Goal: Information Seeking & Learning: Learn about a topic

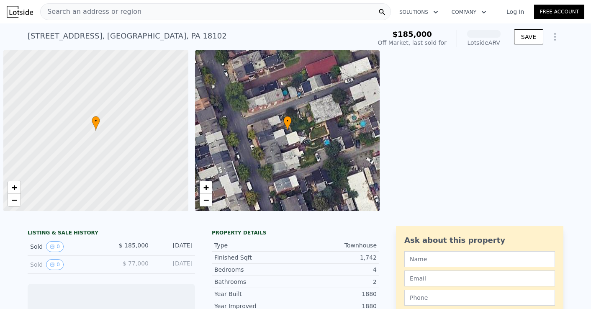
scroll to position [0, 3]
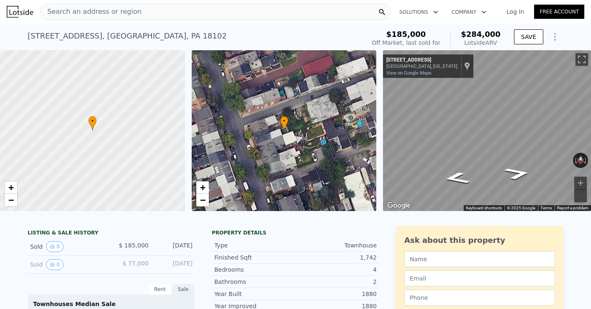
click at [173, 10] on div "Search an address or region" at bounding box center [215, 11] width 351 height 17
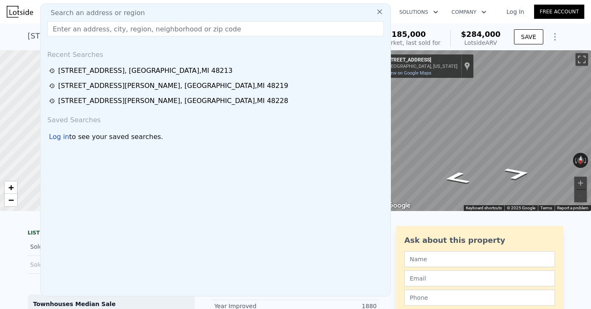
type input "[STREET_ADDRESS]"
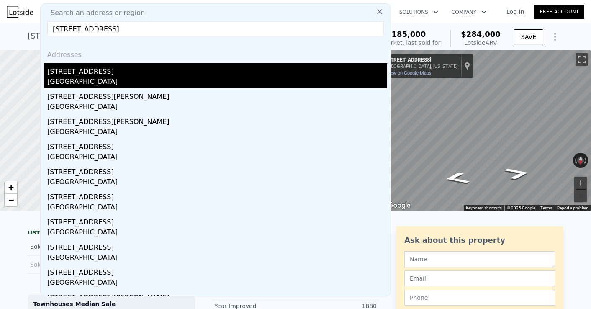
click at [95, 74] on div "[STREET_ADDRESS]" at bounding box center [217, 69] width 340 height 13
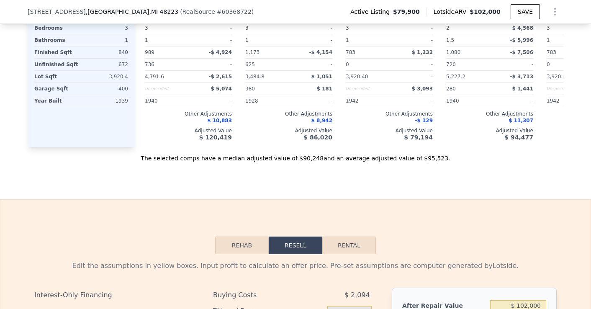
scroll to position [1060, 0]
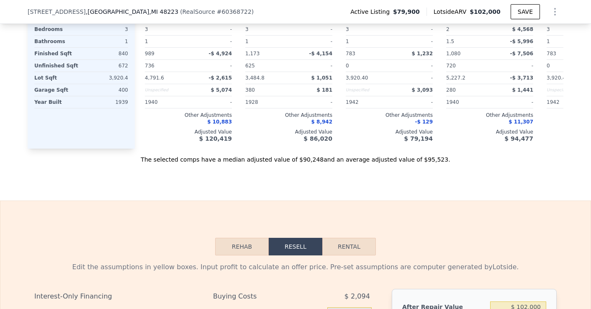
click at [293, 243] on button "Resell" at bounding box center [296, 247] width 54 height 18
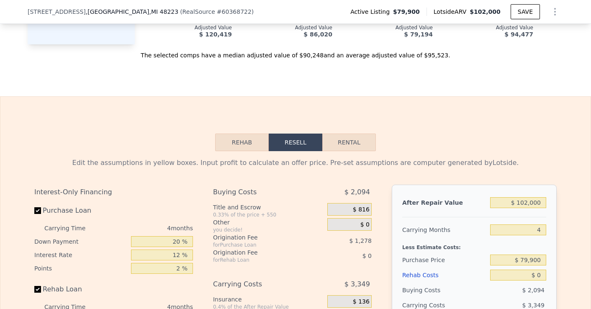
scroll to position [1167, 0]
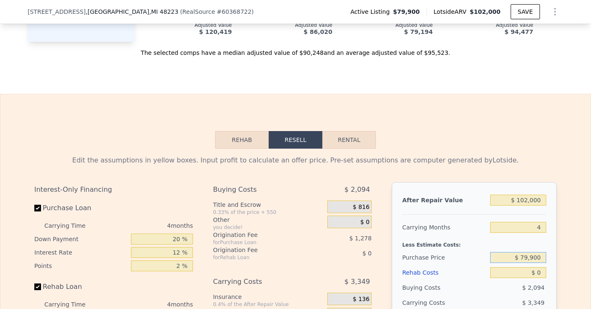
click at [525, 258] on input "$ 79,900" at bounding box center [518, 257] width 56 height 11
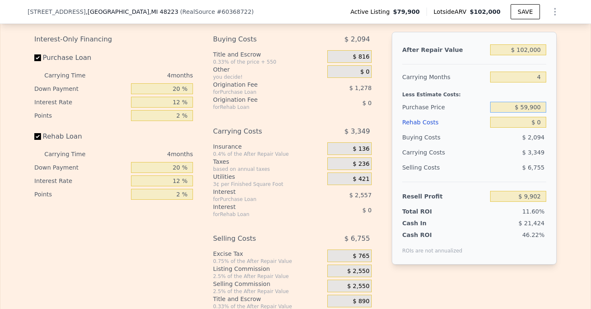
scroll to position [1318, 0]
type input "$ 59,900"
click at [567, 230] on div "Edit the assumptions in yellow boxes. Input profit to calculate an offer price.…" at bounding box center [295, 153] width 590 height 311
type input "$ 30,929"
click at [567, 206] on div "Edit the assumptions in yellow boxes. Input profit to calculate an offer price.…" at bounding box center [295, 153] width 590 height 311
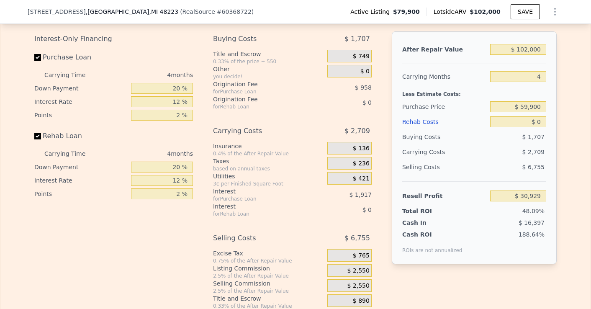
click at [567, 206] on div "Edit the assumptions in yellow boxes. Input profit to calculate an offer price.…" at bounding box center [295, 153] width 590 height 311
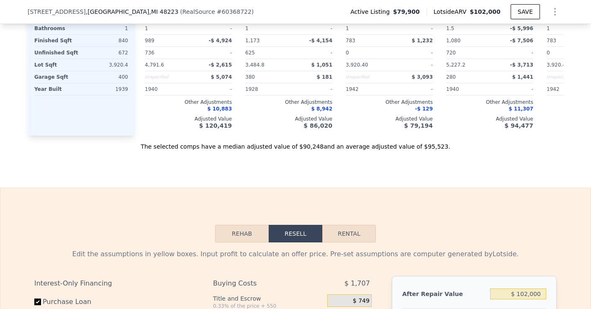
scroll to position [1073, 0]
click at [253, 234] on button "Rehab" at bounding box center [242, 234] width 54 height 18
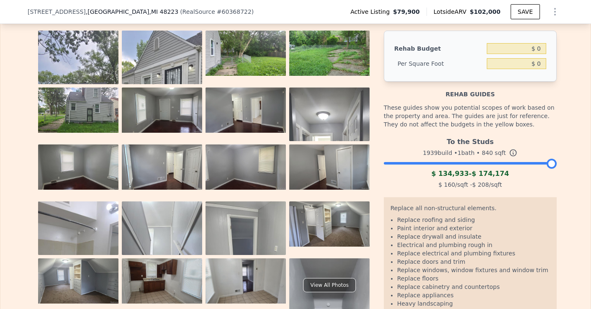
scroll to position [1312, 0]
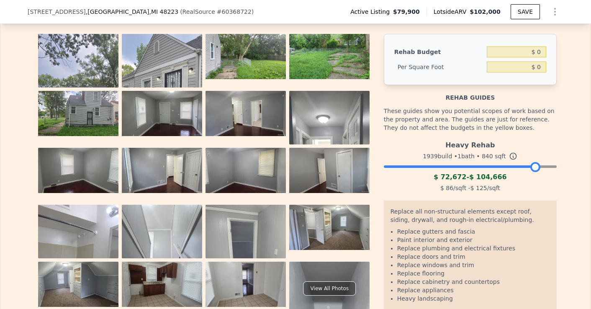
drag, startPoint x: 550, startPoint y: 166, endPoint x: 529, endPoint y: 170, distance: 21.7
click at [530, 170] on div at bounding box center [535, 167] width 10 height 10
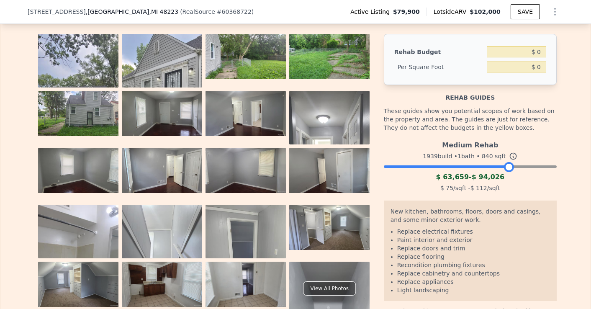
drag, startPoint x: 530, startPoint y: 167, endPoint x: 508, endPoint y: 168, distance: 22.6
click at [508, 168] on div at bounding box center [509, 167] width 10 height 10
drag, startPoint x: 510, startPoint y: 166, endPoint x: 479, endPoint y: 168, distance: 30.2
click at [479, 168] on div at bounding box center [482, 167] width 10 height 10
click at [479, 168] on div at bounding box center [479, 167] width 10 height 10
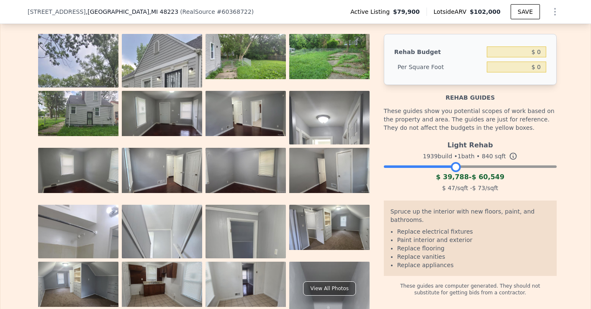
drag, startPoint x: 479, startPoint y: 168, endPoint x: 457, endPoint y: 173, distance: 22.8
click at [457, 173] on div "Light Rehab 1939 build • 1 bath • 840 sqft $ 39,788 - $ 60,549 $ 47 /sqft - $ 7…" at bounding box center [470, 165] width 173 height 57
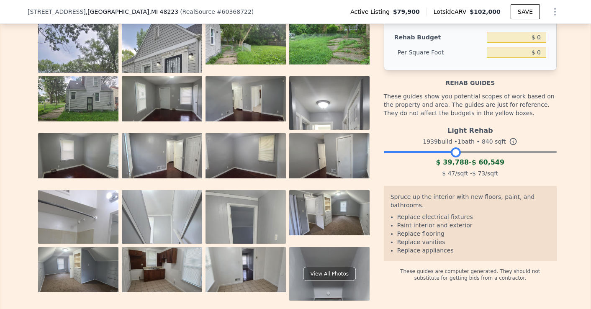
scroll to position [1324, 0]
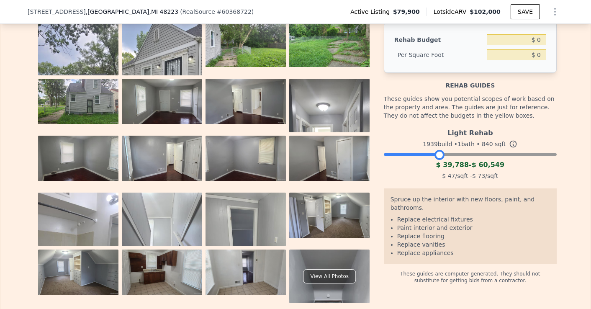
drag, startPoint x: 456, startPoint y: 155, endPoint x: 439, endPoint y: 156, distance: 17.2
click at [439, 156] on div at bounding box center [440, 155] width 10 height 10
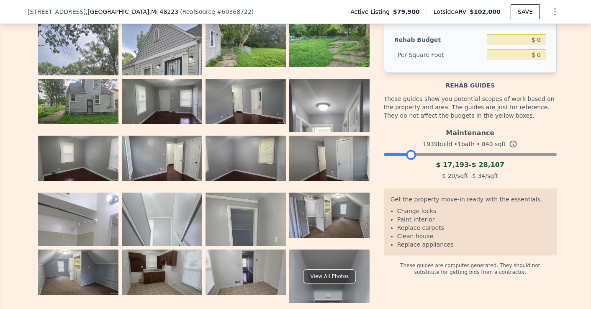
drag, startPoint x: 441, startPoint y: 154, endPoint x: 412, endPoint y: 158, distance: 29.2
click at [412, 158] on div at bounding box center [411, 155] width 10 height 10
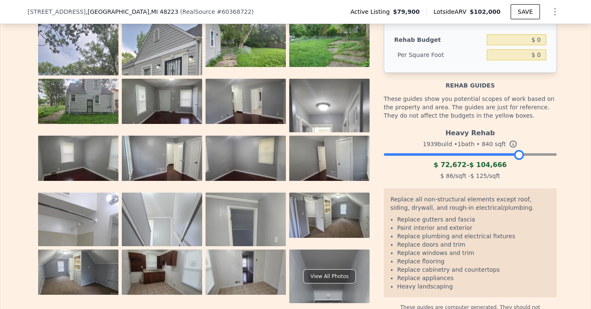
drag, startPoint x: 412, startPoint y: 158, endPoint x: 520, endPoint y: 147, distance: 108.2
click at [520, 147] on div "Heavy Rehab 1939 build • 1 bath • 840 sqft $ 72,672 - $ 104,666 $ 86 /sqft - $ …" at bounding box center [470, 153] width 173 height 57
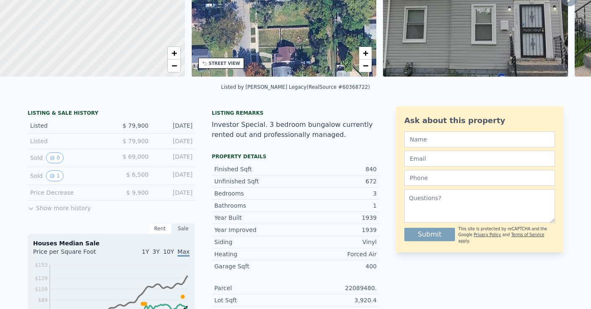
scroll to position [0, 0]
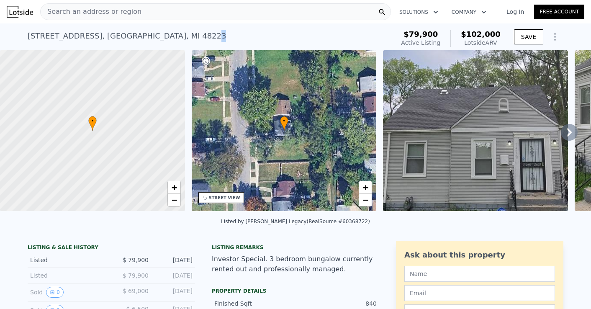
drag, startPoint x: 167, startPoint y: 33, endPoint x: 157, endPoint y: 33, distance: 10.5
click at [157, 33] on div "[STREET_ADDRESS] Active at $79,900 (~ARV $102k )" at bounding box center [209, 38] width 363 height 23
click at [149, 15] on div "Search an address or region" at bounding box center [215, 11] width 351 height 17
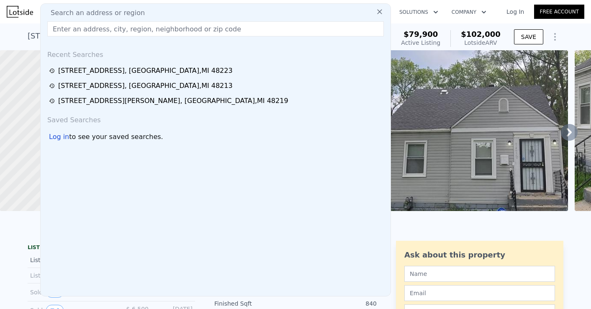
type input "[STREET_ADDRESS]"
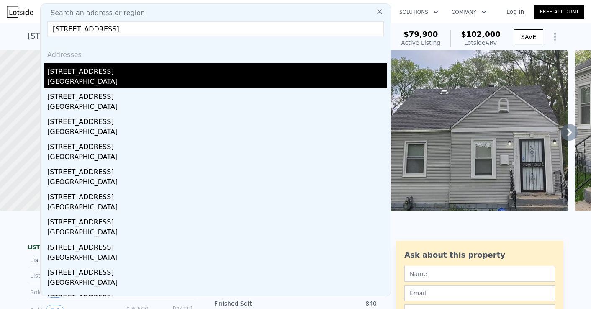
click at [98, 72] on div "[STREET_ADDRESS]" at bounding box center [217, 69] width 340 height 13
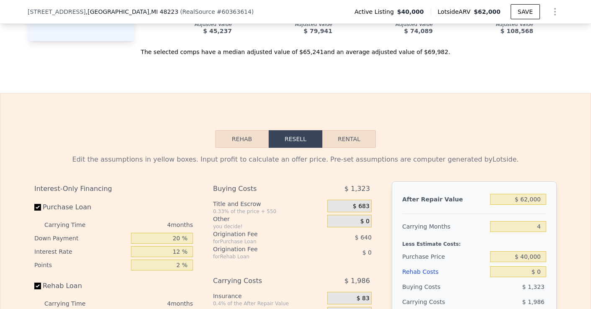
scroll to position [1135, 0]
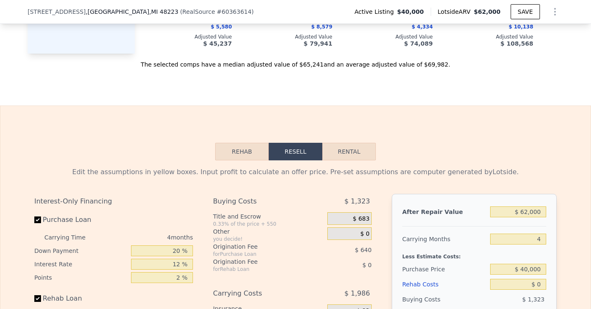
click at [250, 143] on button "Rehab" at bounding box center [242, 152] width 54 height 18
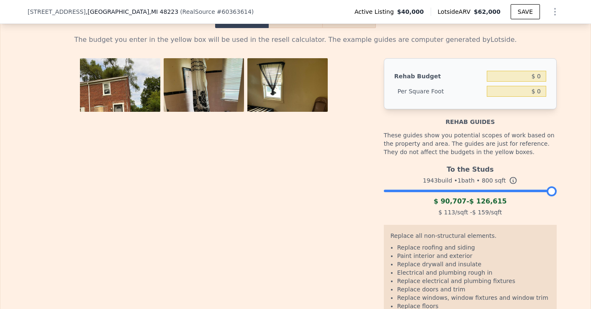
scroll to position [1281, 0]
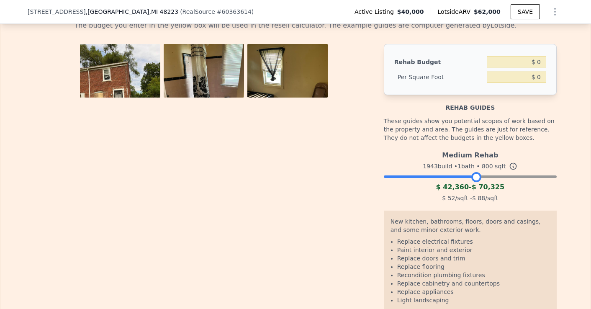
drag, startPoint x: 547, startPoint y: 167, endPoint x: 471, endPoint y: 169, distance: 75.4
click at [471, 172] on div at bounding box center [476, 177] width 10 height 10
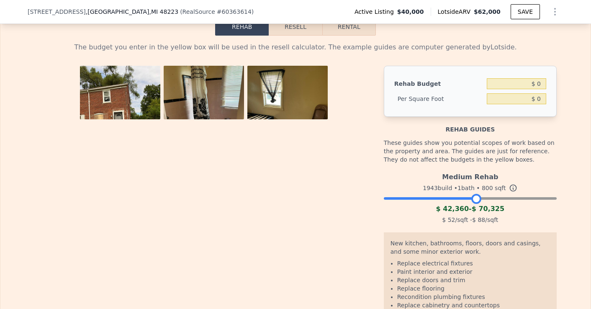
scroll to position [1253, 0]
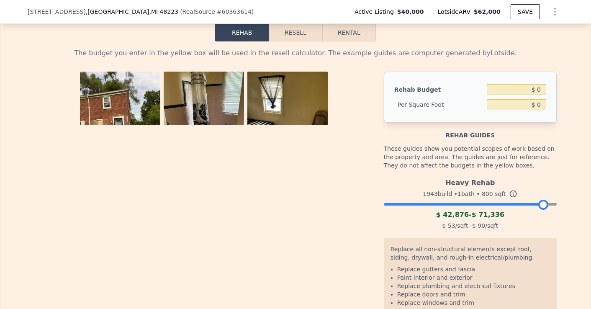
drag, startPoint x: 476, startPoint y: 196, endPoint x: 544, endPoint y: 195, distance: 68.7
click at [544, 200] on div at bounding box center [543, 205] width 10 height 10
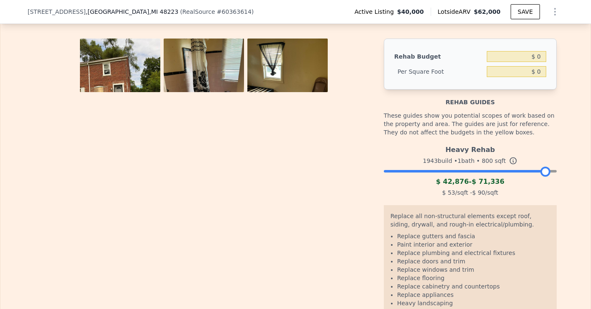
scroll to position [1288, 0]
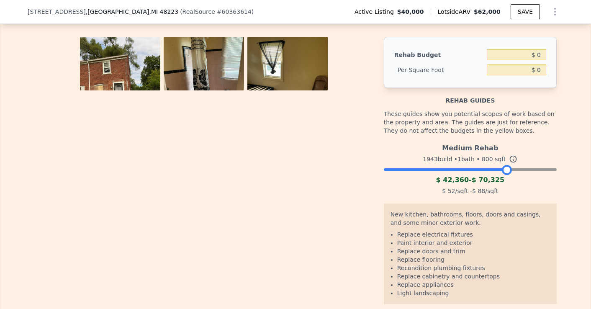
drag, startPoint x: 546, startPoint y: 160, endPoint x: 508, endPoint y: 159, distance: 38.1
click at [508, 165] on div at bounding box center [507, 170] width 10 height 10
drag, startPoint x: 507, startPoint y: 163, endPoint x: 480, endPoint y: 167, distance: 27.1
click at [480, 167] on div "Medium Rehab 1943 build • 1 bath • 800 sqft $ 42,360 - $ 70,325 $ 52 /sqft - $ …" at bounding box center [470, 168] width 173 height 57
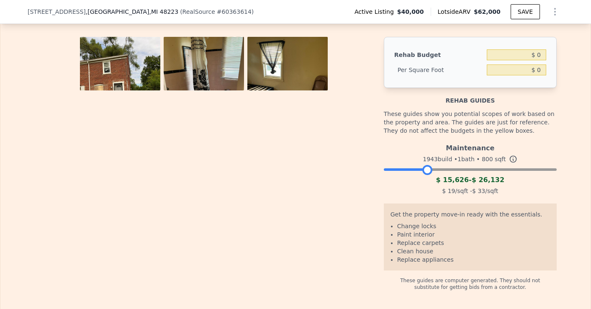
drag, startPoint x: 481, startPoint y: 163, endPoint x: 427, endPoint y: 171, distance: 53.8
click at [427, 171] on div "Maintenance 1943 build • 1 bath • 800 sqft $ 15,626 - $ 26,132 $ 19 /sqft - $ 3…" at bounding box center [470, 168] width 173 height 57
drag, startPoint x: 427, startPoint y: 158, endPoint x: 383, endPoint y: 164, distance: 44.7
click at [383, 164] on div "Rehab Budget $ 0 Per Square Foot $ 0 Rehab guides These guides show you potenti…" at bounding box center [295, 164] width 523 height 254
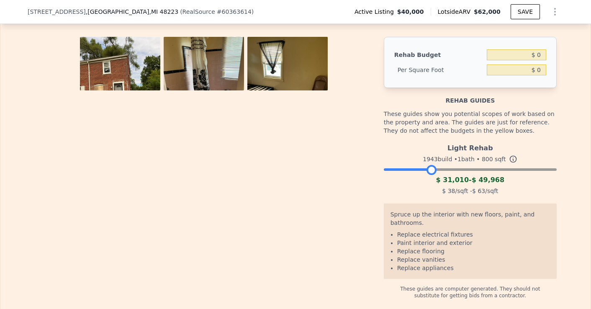
drag, startPoint x: 389, startPoint y: 161, endPoint x: 431, endPoint y: 160, distance: 41.9
click at [431, 165] on div at bounding box center [432, 170] width 10 height 10
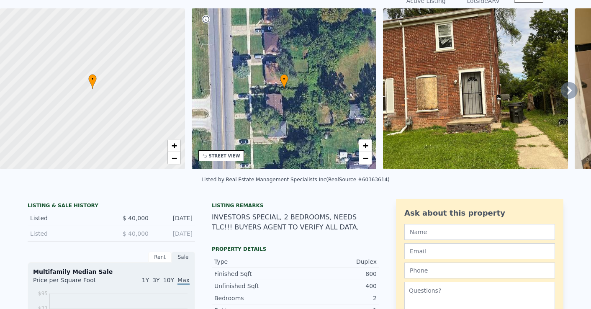
scroll to position [0, 0]
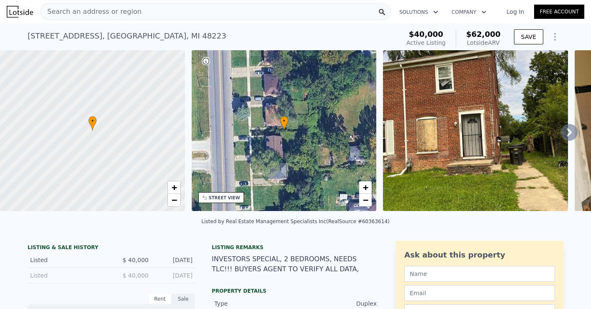
click at [570, 129] on icon at bounding box center [569, 132] width 17 height 17
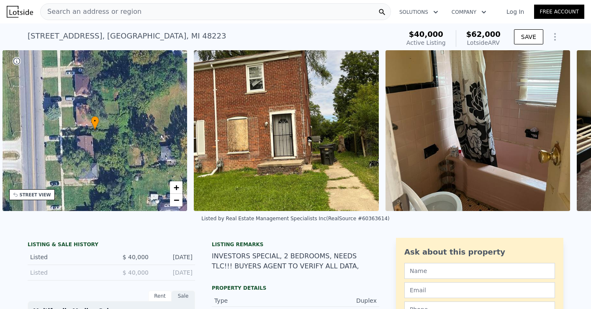
scroll to position [0, 195]
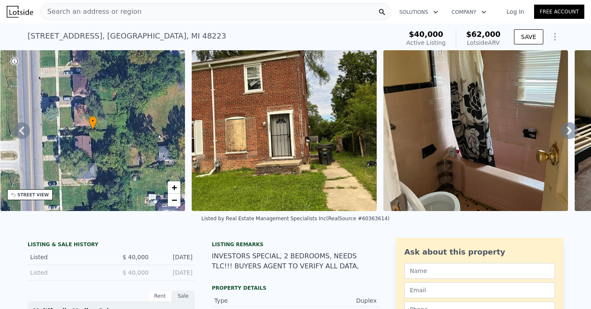
click at [569, 127] on icon at bounding box center [569, 130] width 17 height 17
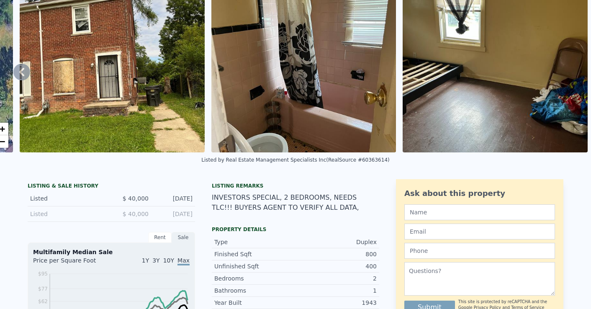
scroll to position [0, 0]
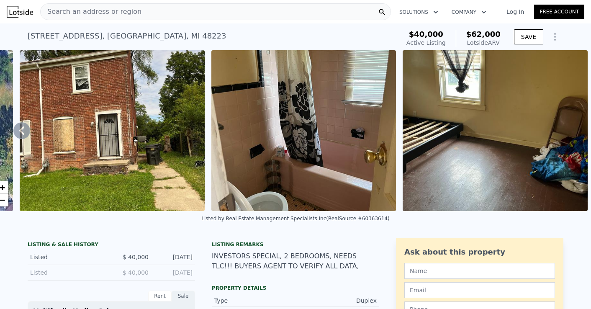
type input "4"
type input "696"
type input "1173"
type input "3049.2000000000003"
checkbox input "false"
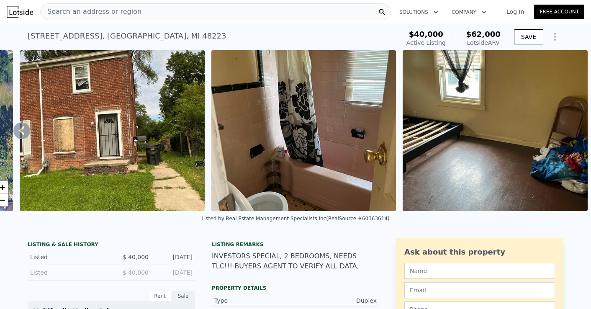
checkbox input "true"
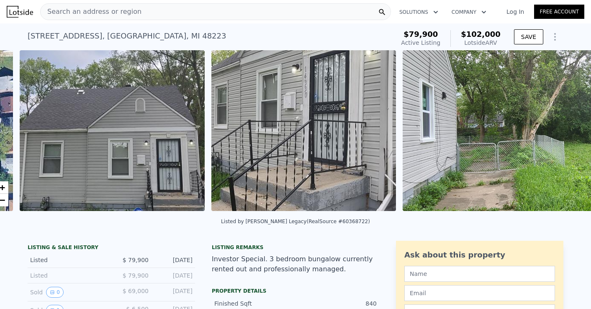
scroll to position [0, 383]
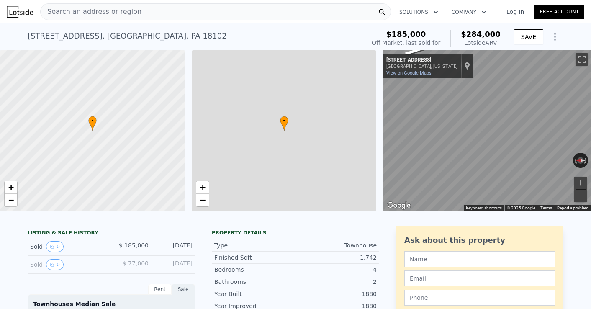
type input "3"
type input "2.5"
type input "1292"
type input "1768"
type input "1950"
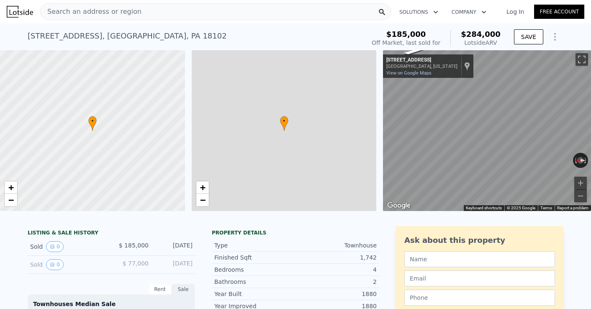
type input "4740"
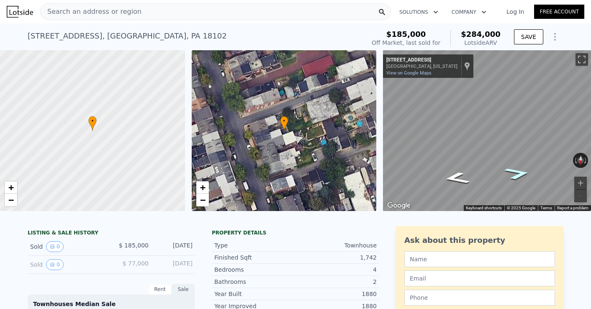
click at [519, 173] on icon "Go West, North St" at bounding box center [518, 173] width 49 height 18
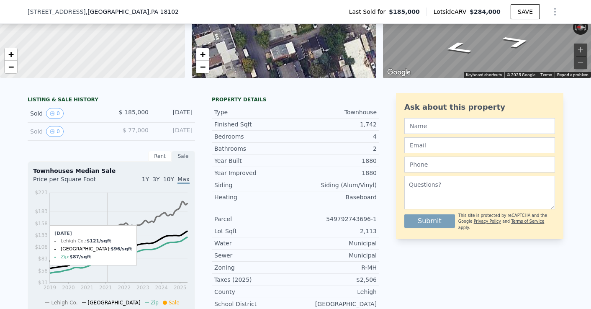
scroll to position [136, 0]
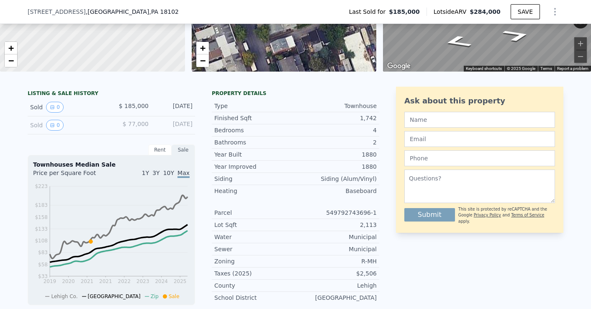
click at [148, 173] on span "1Y" at bounding box center [145, 173] width 7 height 7
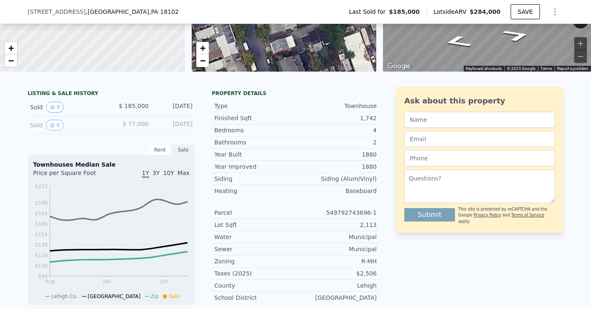
click at [158, 173] on span "3Y" at bounding box center [155, 173] width 7 height 7
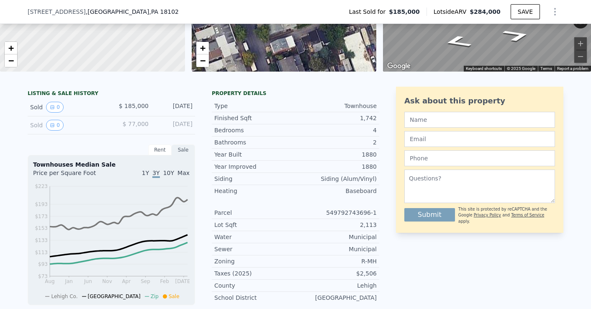
click at [182, 172] on span "Max" at bounding box center [184, 173] width 12 height 7
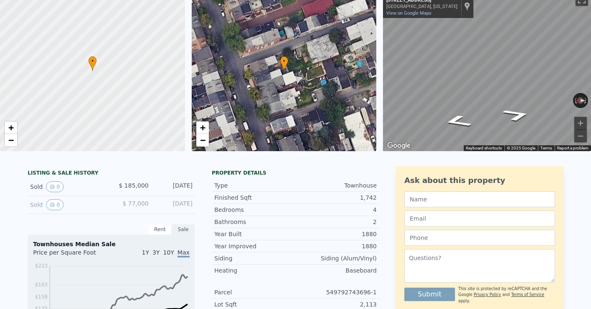
scroll to position [0, 0]
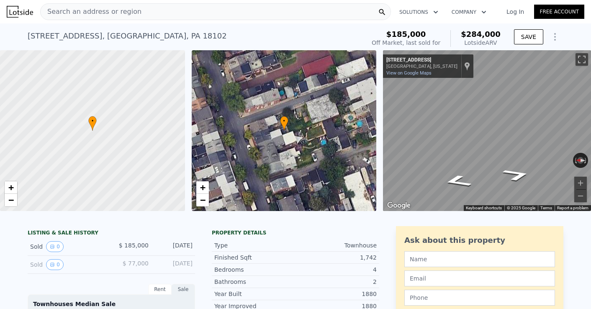
click at [176, 12] on div "Search an address or region" at bounding box center [215, 11] width 351 height 17
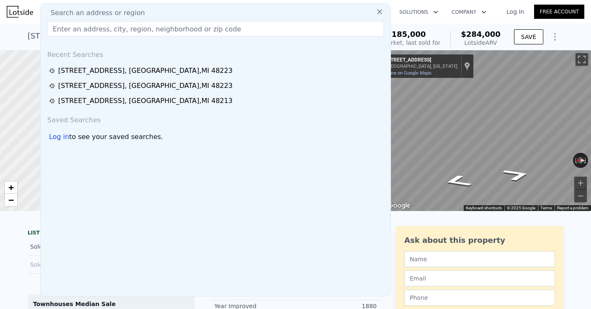
type input "[STREET_ADDRESS][PERSON_NAME]"
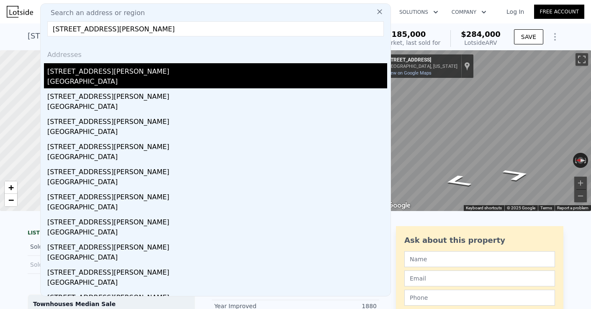
click at [70, 68] on div "[STREET_ADDRESS][PERSON_NAME]" at bounding box center [217, 69] width 340 height 13
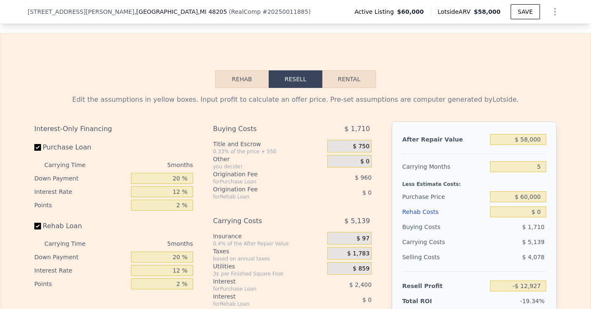
scroll to position [1197, 0]
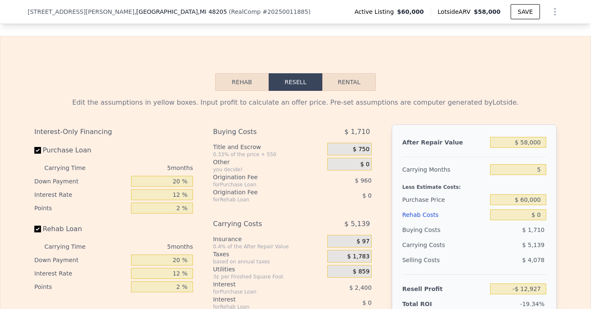
click at [293, 77] on button "Resell" at bounding box center [296, 82] width 54 height 18
click at [246, 79] on button "Rehab" at bounding box center [242, 82] width 54 height 18
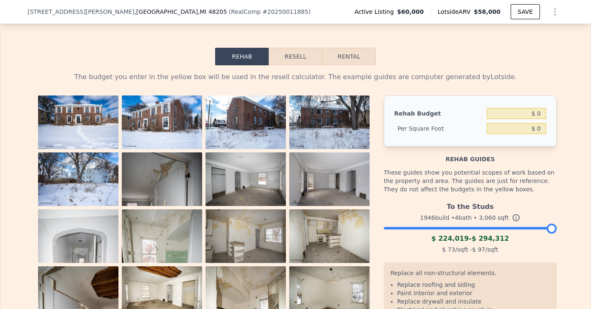
scroll to position [1223, 0]
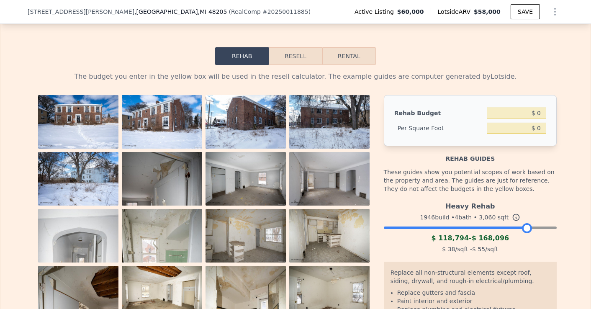
drag, startPoint x: 550, startPoint y: 227, endPoint x: 525, endPoint y: 229, distance: 25.2
click at [525, 229] on div at bounding box center [527, 228] width 10 height 10
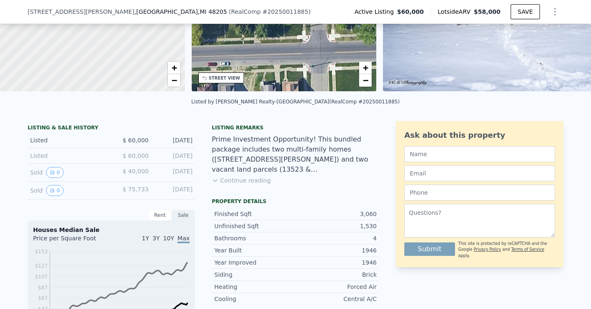
scroll to position [0, 0]
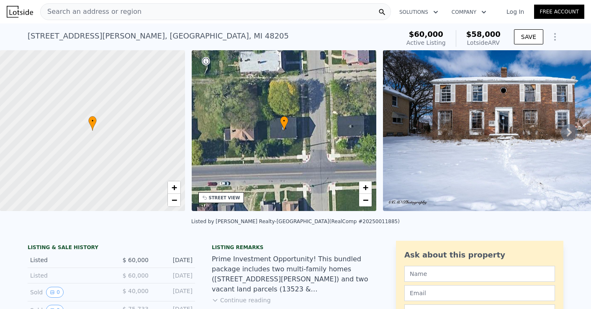
click at [275, 15] on div "Search an address or region" at bounding box center [215, 11] width 351 height 17
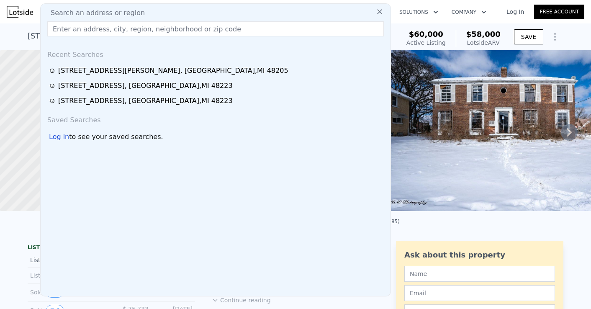
type input "[STREET_ADDRESS][PERSON_NAME]"
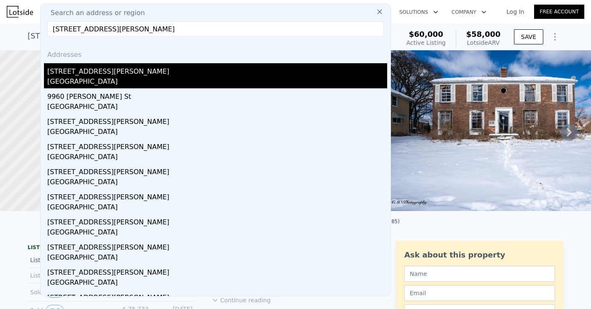
click at [114, 85] on div "[GEOGRAPHIC_DATA]" at bounding box center [217, 83] width 340 height 12
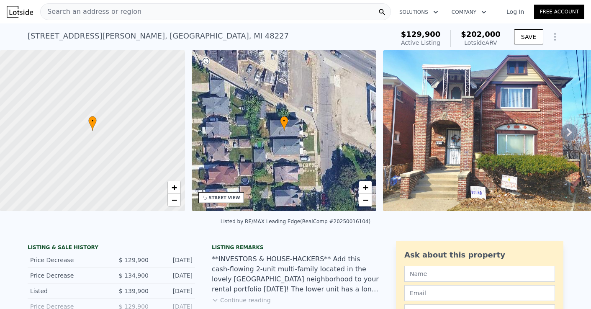
click at [479, 44] on div "Lotside ARV" at bounding box center [481, 43] width 40 height 8
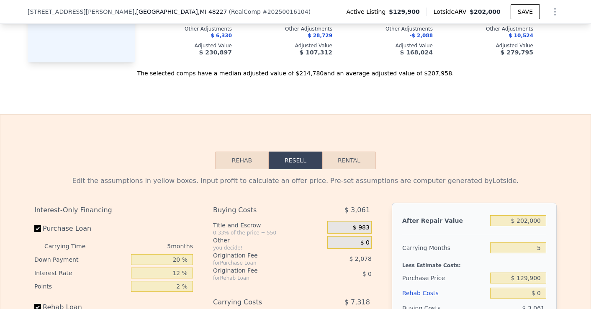
scroll to position [1166, 0]
click at [245, 161] on button "Rehab" at bounding box center [242, 160] width 54 height 18
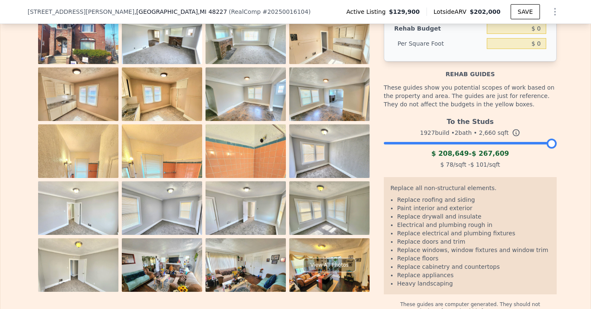
scroll to position [1367, 0]
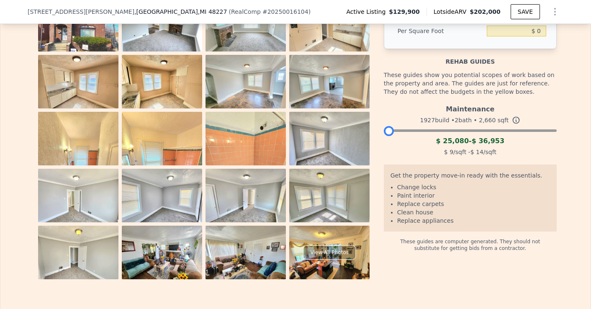
drag, startPoint x: 550, startPoint y: 129, endPoint x: 383, endPoint y: 135, distance: 166.7
click at [383, 135] on div "View All Photos Rehab Budget $ 0 Per Square Foot $ 0 Rehab guides These guides …" at bounding box center [295, 138] width 523 height 281
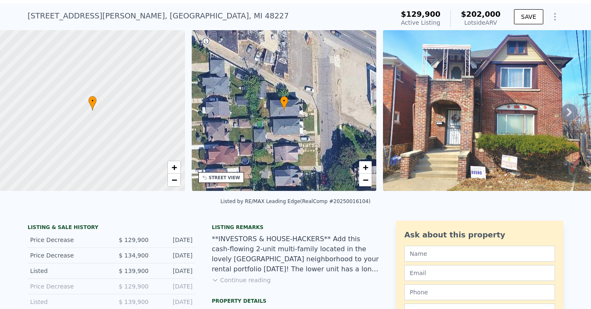
scroll to position [0, 0]
